Goal: Information Seeking & Learning: Check status

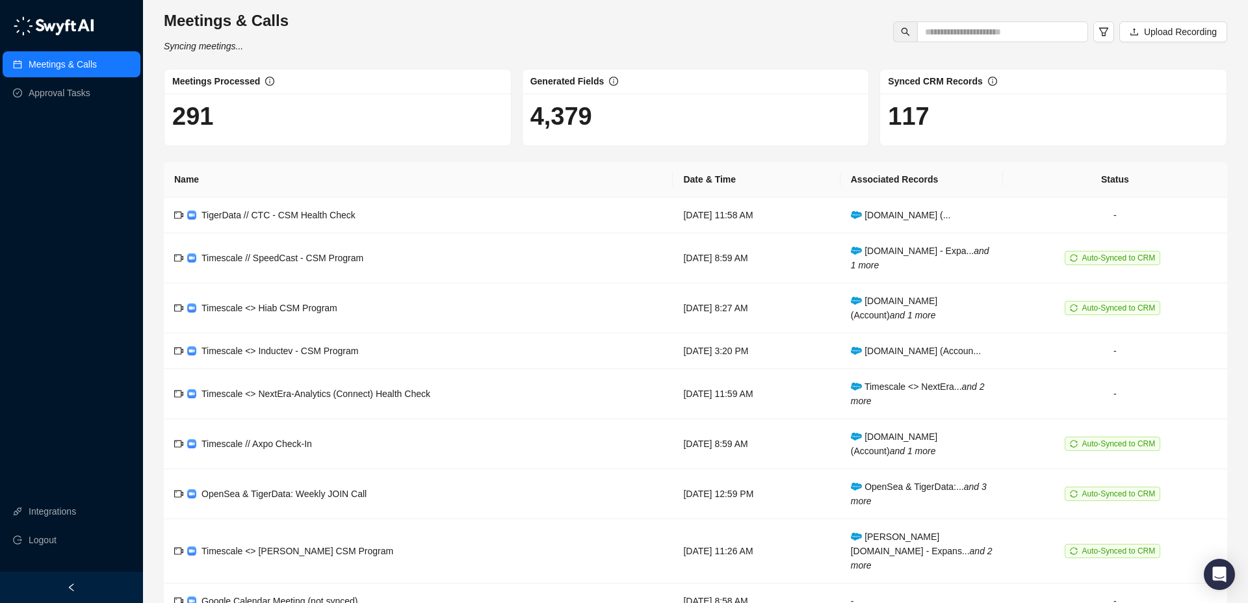
click at [69, 64] on link "Meetings & Calls" at bounding box center [63, 64] width 68 height 26
click at [460, 202] on td "TigerData // CTC - CSM Health Check" at bounding box center [418, 216] width 509 height 36
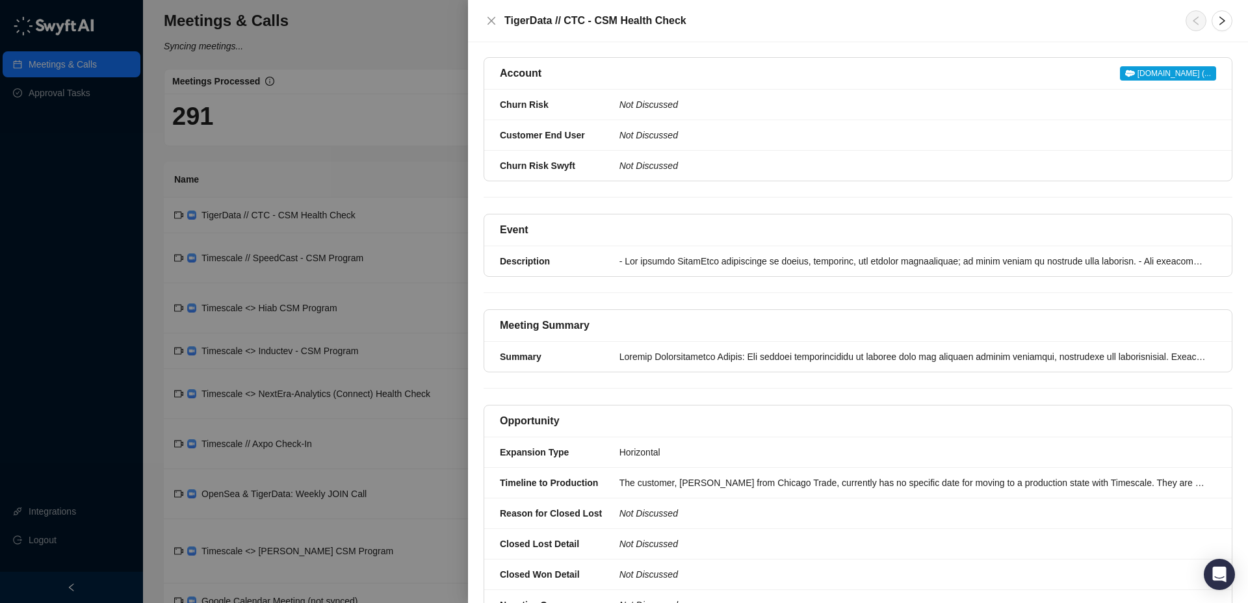
scroll to position [134, 0]
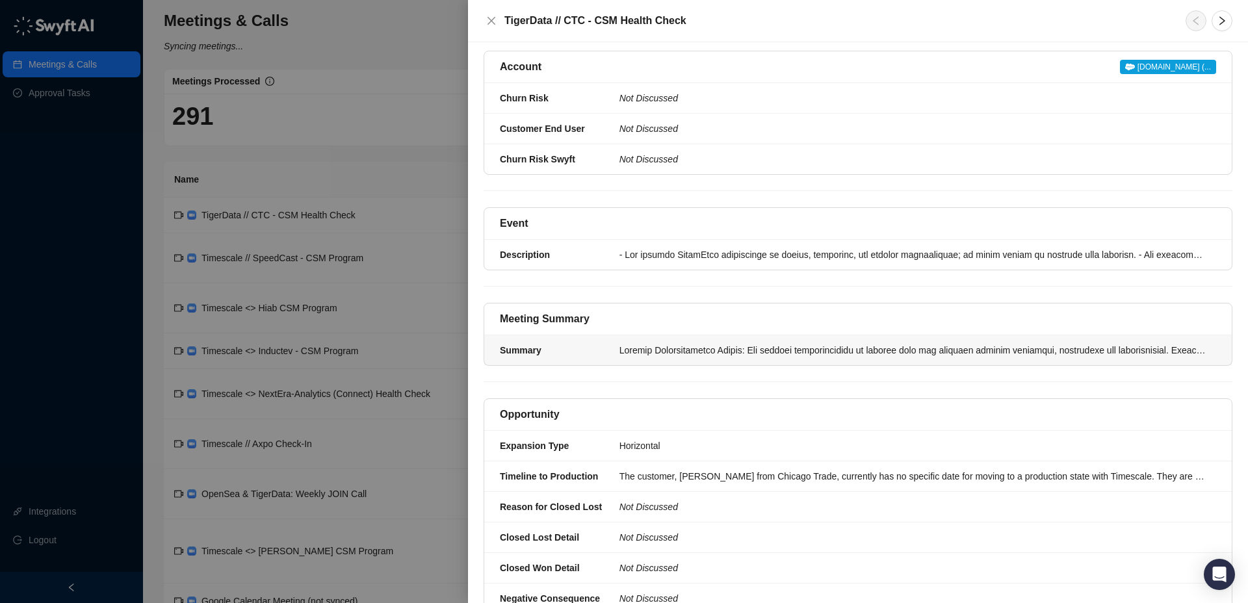
click at [653, 343] on div at bounding box center [914, 350] width 589 height 14
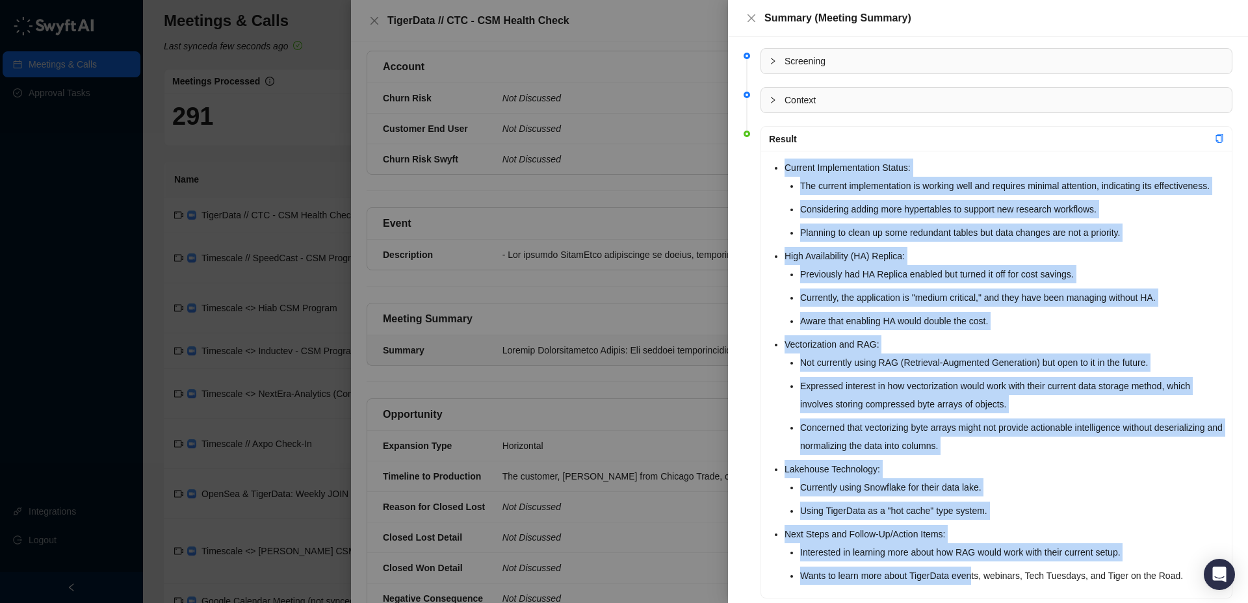
scroll to position [47, 0]
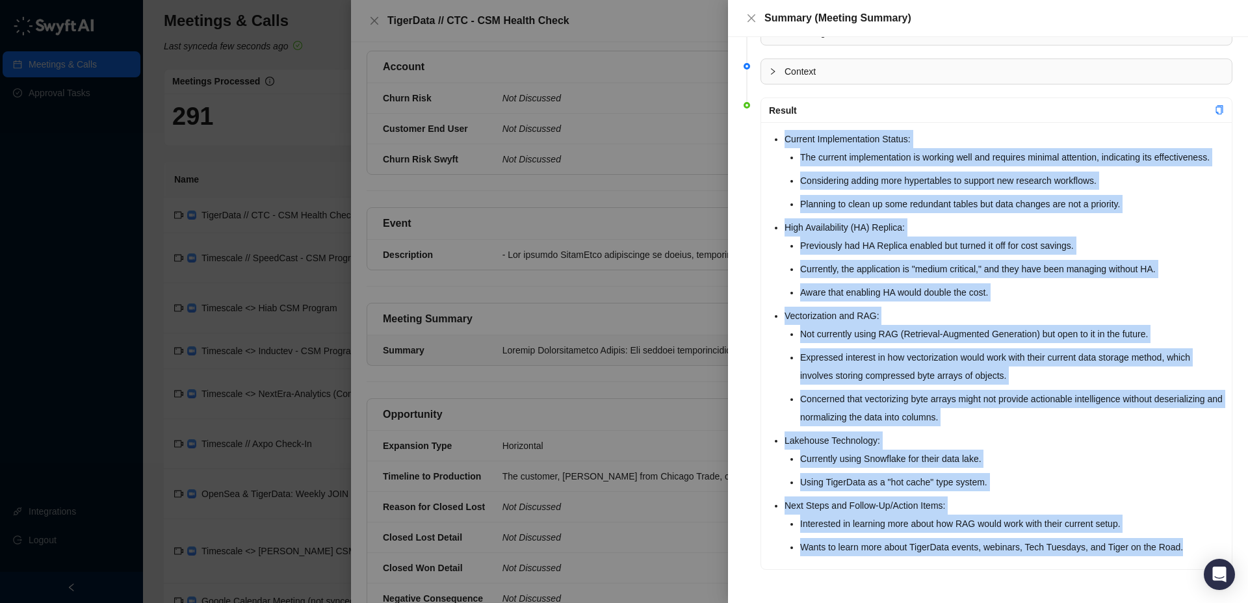
drag, startPoint x: 785, startPoint y: 168, endPoint x: 1227, endPoint y: 547, distance: 581.8
click at [1229, 547] on div "Current Implementation Status: The current implementation is working well and r…" at bounding box center [996, 345] width 471 height 447
copy ul "Current Implementation Status: The current implementation is working well and r…"
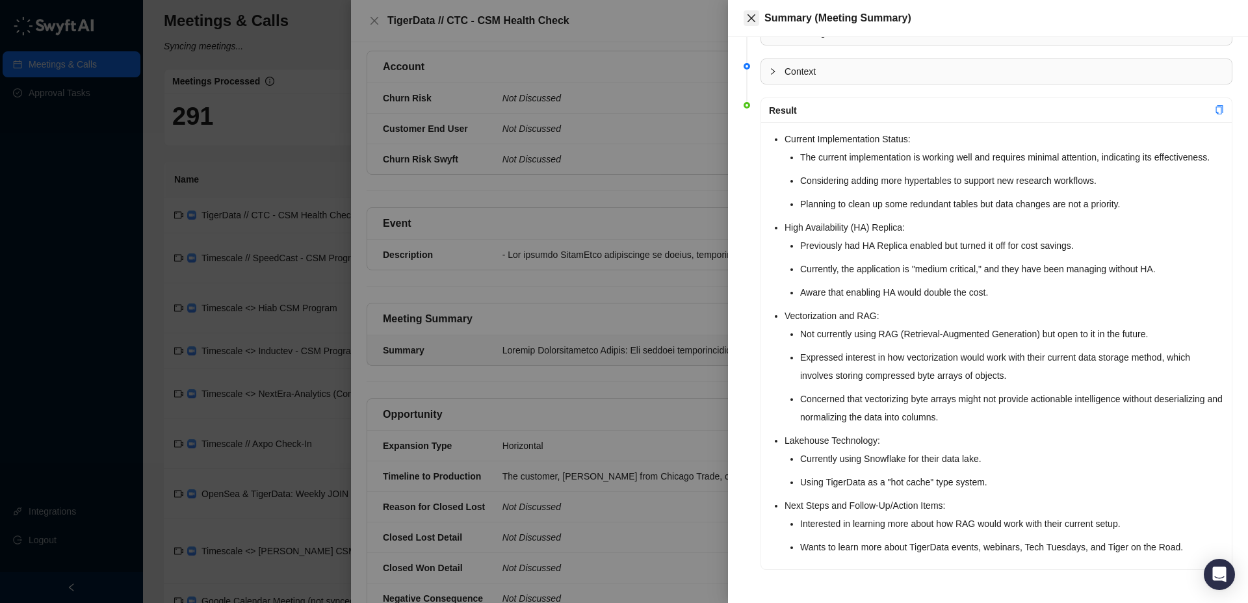
click at [752, 18] on icon "close" at bounding box center [752, 18] width 8 height 8
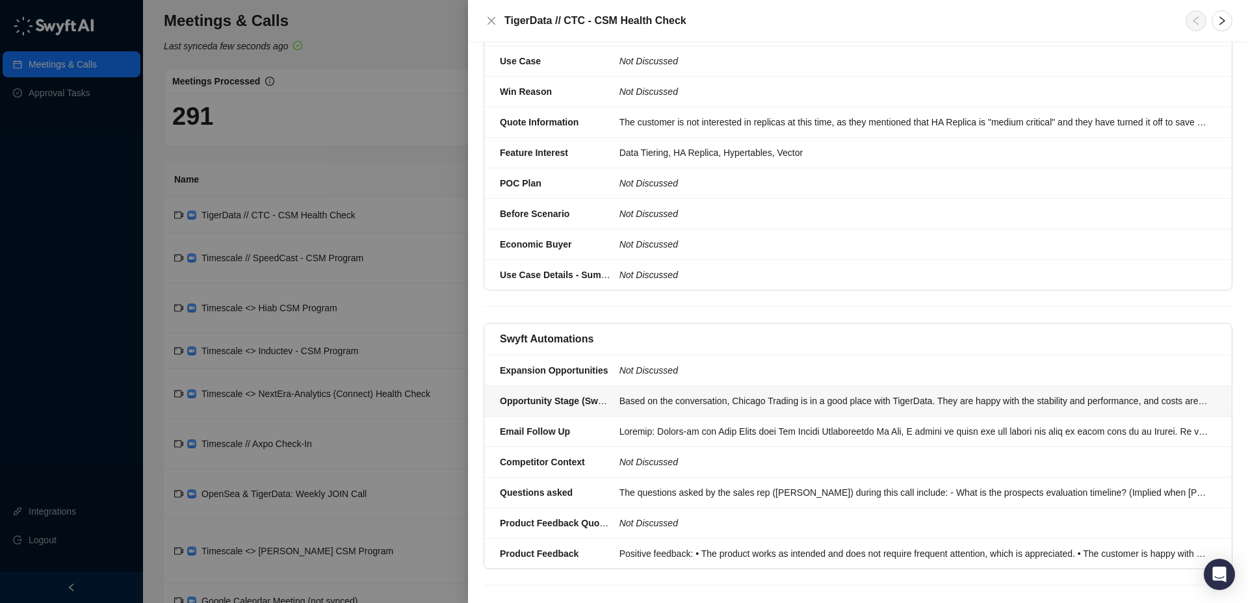
scroll to position [826, 0]
click at [727, 423] on div at bounding box center [914, 430] width 589 height 14
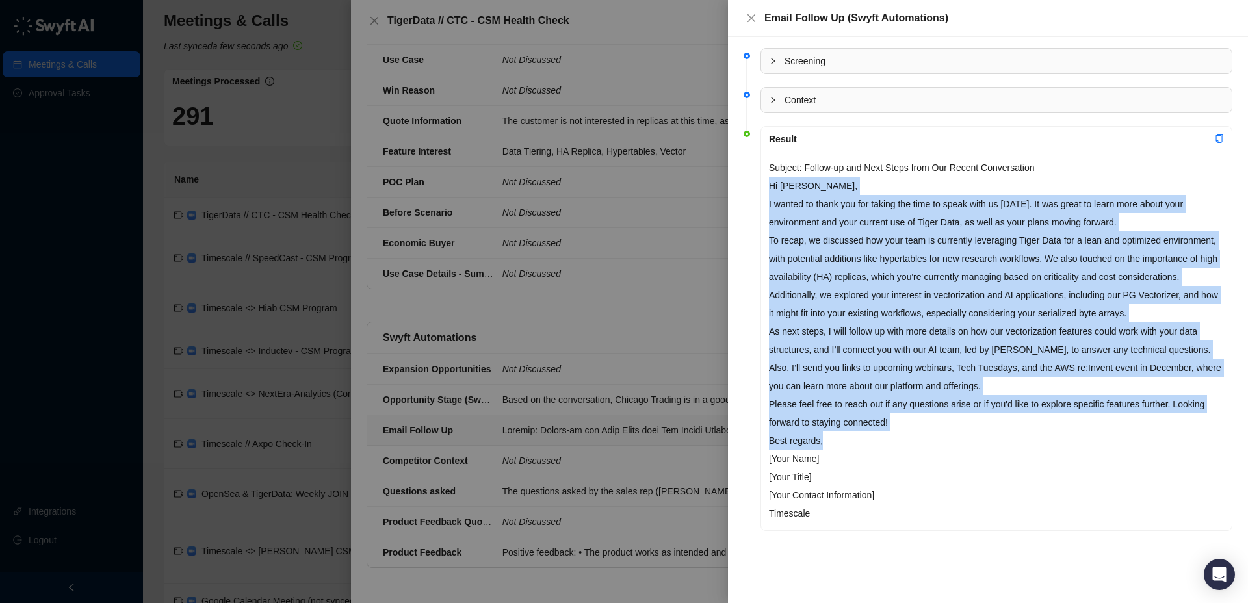
drag, startPoint x: 768, startPoint y: 188, endPoint x: 915, endPoint y: 419, distance: 273.8
click at [918, 452] on div "Subject: Follow-up and Next Steps from Our Recent Conversation Hi [PERSON_NAME]…" at bounding box center [996, 341] width 471 height 380
copy div "Lo Ips, D sitame co adipi eli sed doeius tem inci ut labor etdo ma al Enimad. M…"
